Goal: Task Accomplishment & Management: Use online tool/utility

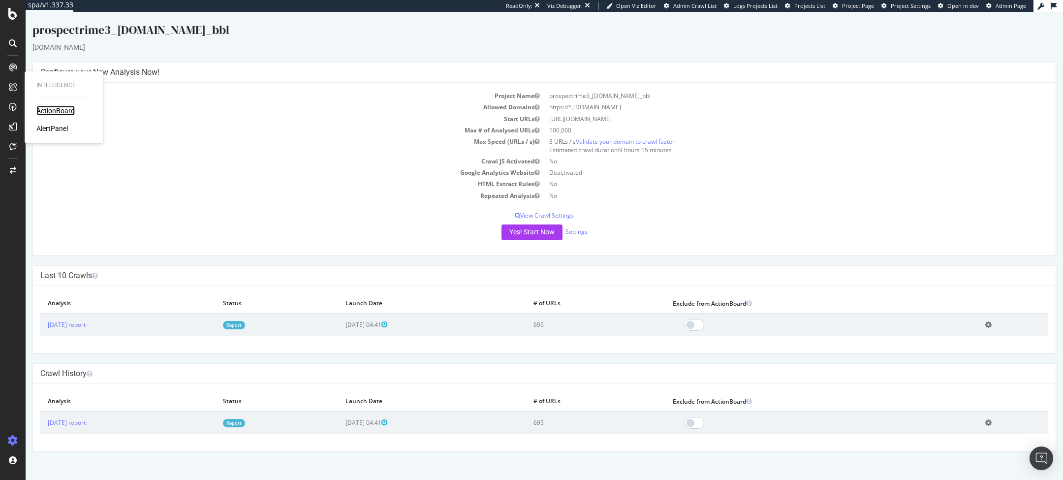
click at [60, 106] on div "ActionBoard" at bounding box center [55, 111] width 38 height 10
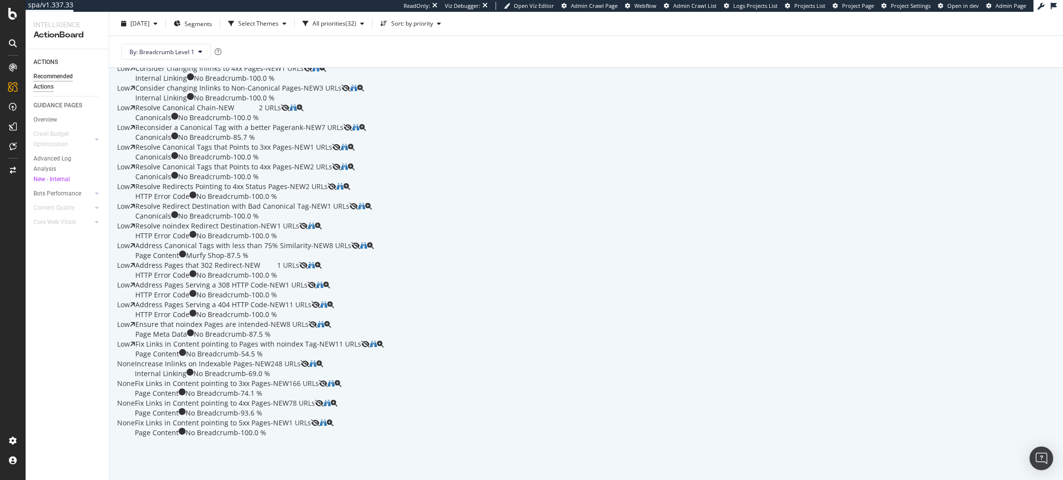
scroll to position [303, 0]
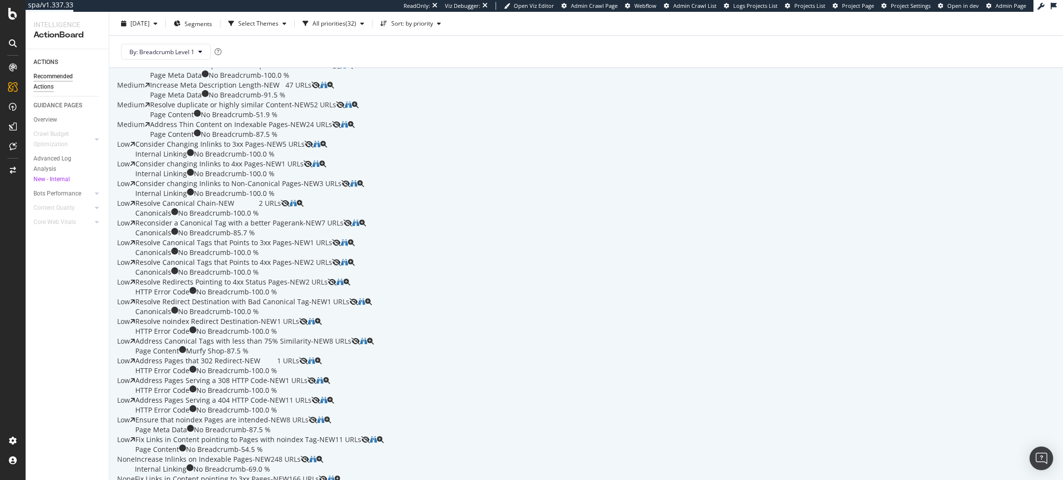
click at [229, 61] on div "Medium Deduplicate H1 Tags - NEW Page Content No Breadcrumb - 100.0 % 59 URLs" at bounding box center [586, 51] width 938 height 20
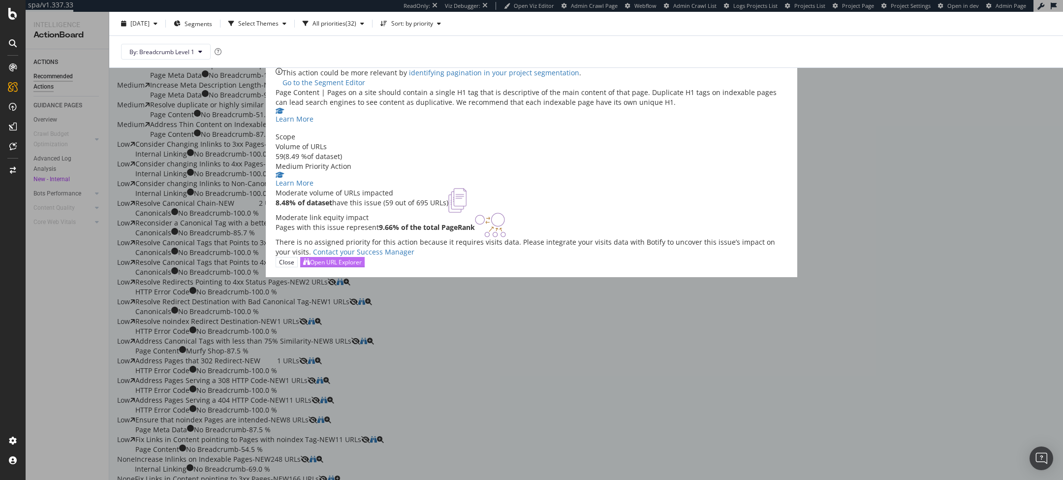
click at [365, 267] on button "Open URL Explorer" at bounding box center [332, 262] width 64 height 10
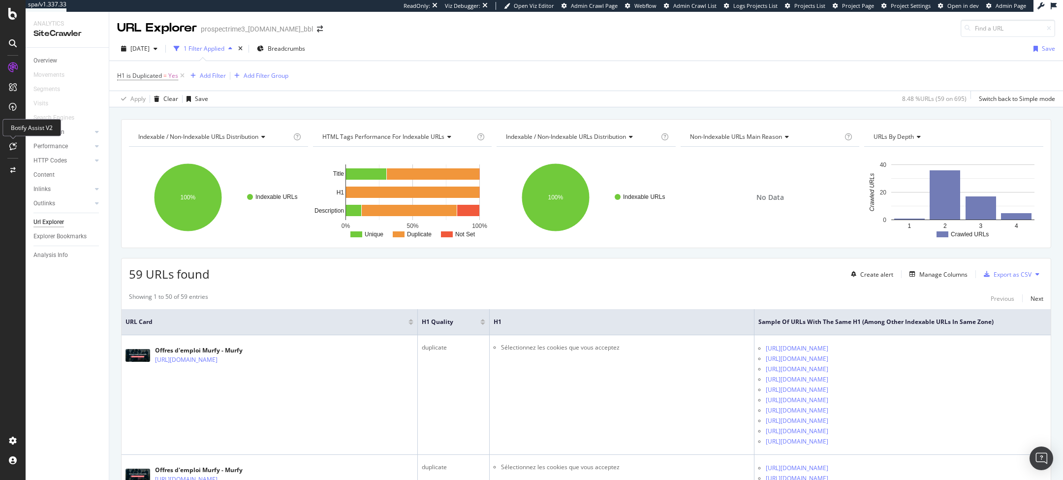
click at [12, 145] on icon at bounding box center [12, 146] width 7 height 8
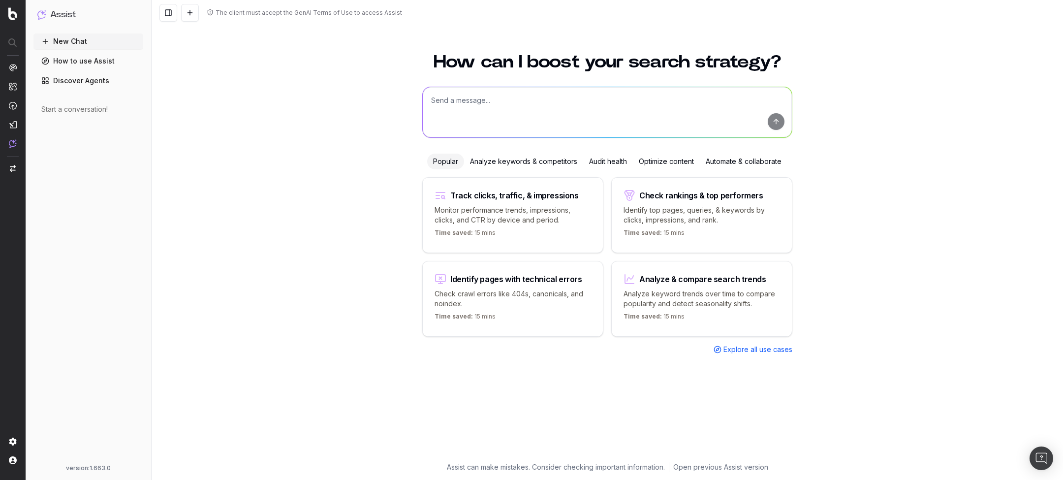
click at [604, 168] on div "Audit health" at bounding box center [608, 162] width 50 height 16
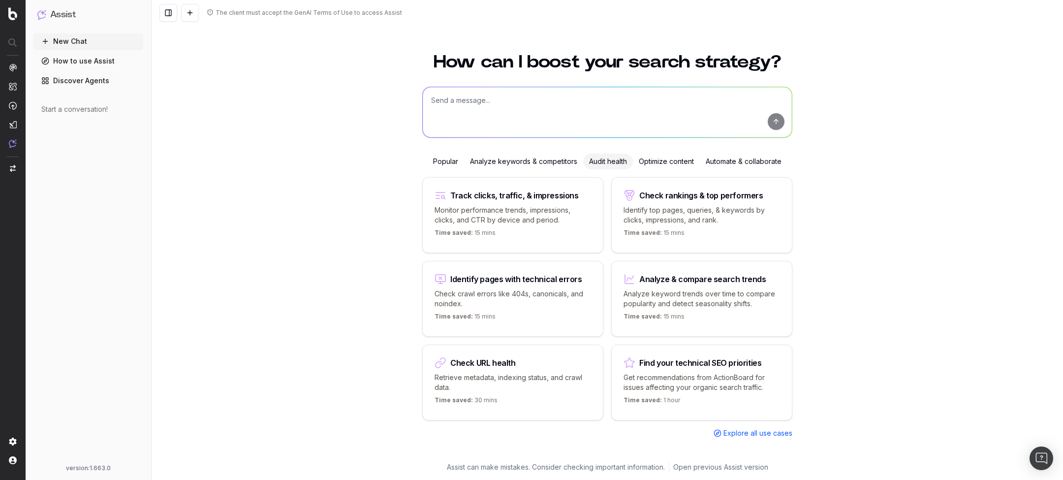
click at [457, 102] on textarea at bounding box center [607, 112] width 369 height 50
